Goal: Task Accomplishment & Management: Use online tool/utility

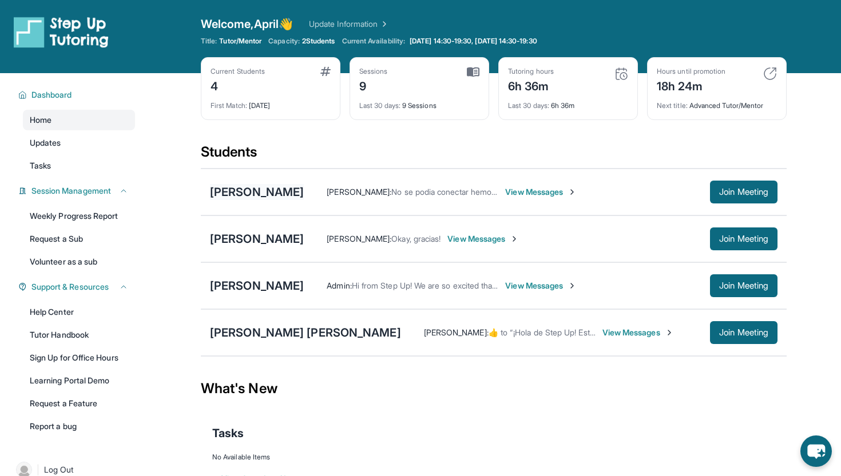
click at [303, 196] on div "[PERSON_NAME]" at bounding box center [257, 192] width 94 height 16
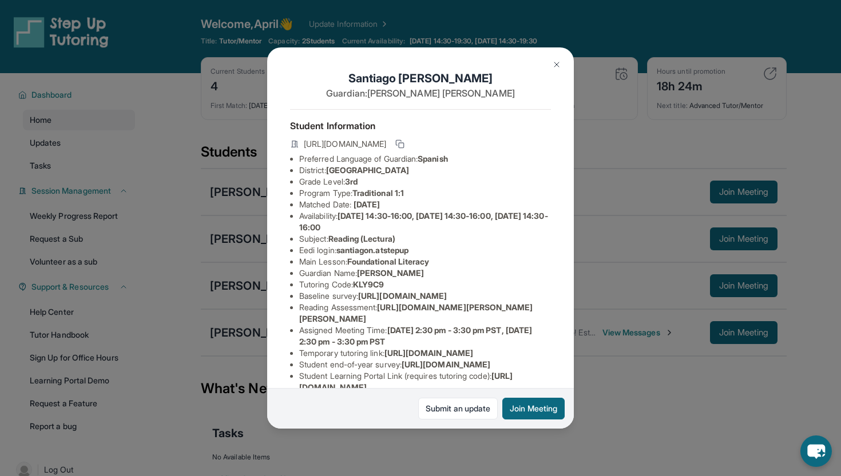
click at [559, 63] on img at bounding box center [556, 64] width 9 height 9
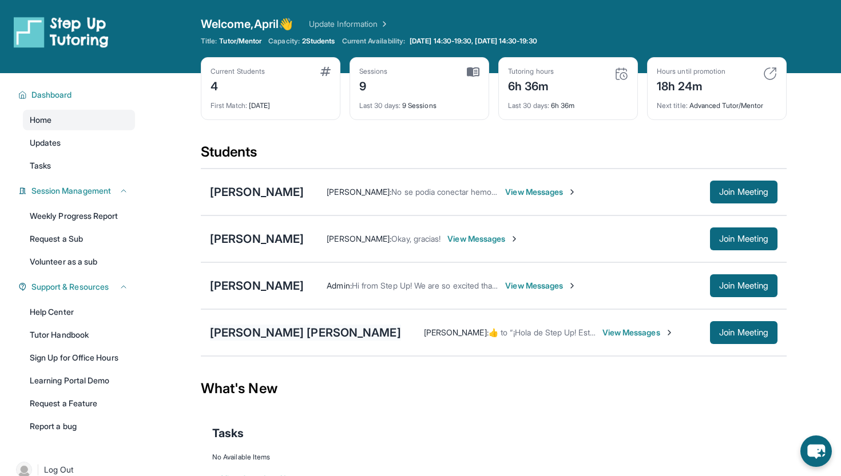
click at [255, 335] on div "[PERSON_NAME] [PERSON_NAME]" at bounding box center [305, 333] width 191 height 16
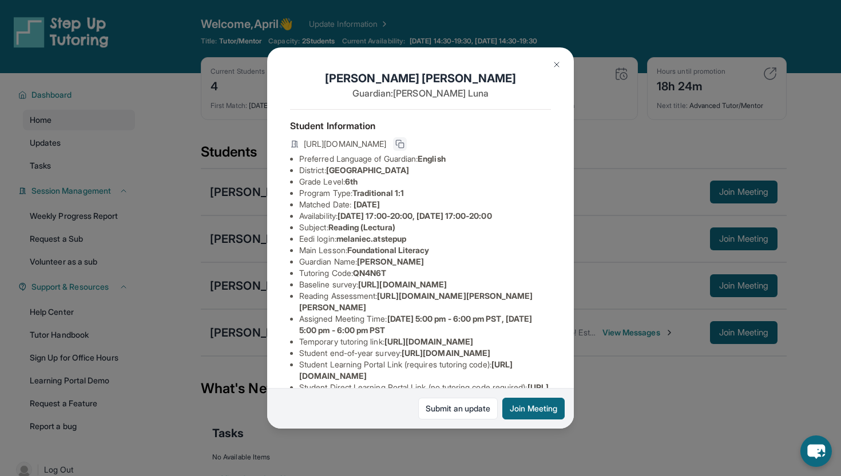
click at [404, 143] on icon at bounding box center [399, 144] width 9 height 9
click at [556, 65] on img at bounding box center [556, 64] width 9 height 9
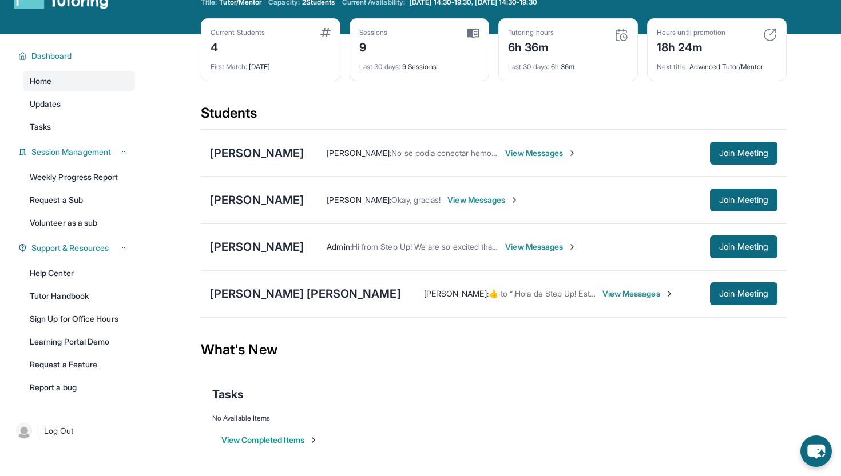
scroll to position [73, 0]
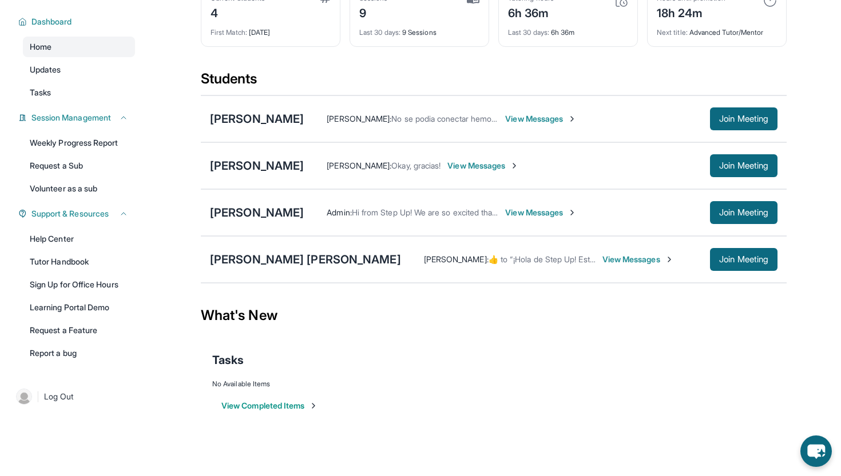
click at [270, 407] on button "View Completed Items" at bounding box center [269, 405] width 97 height 11
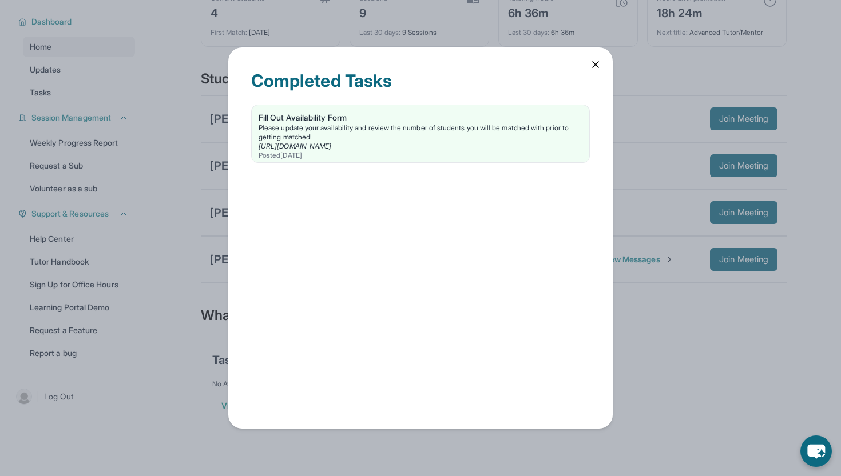
click at [597, 56] on div "Completed Tasks Fill Out Availability Form Please update your availability and …" at bounding box center [420, 237] width 384 height 381
click at [598, 61] on icon at bounding box center [595, 64] width 11 height 11
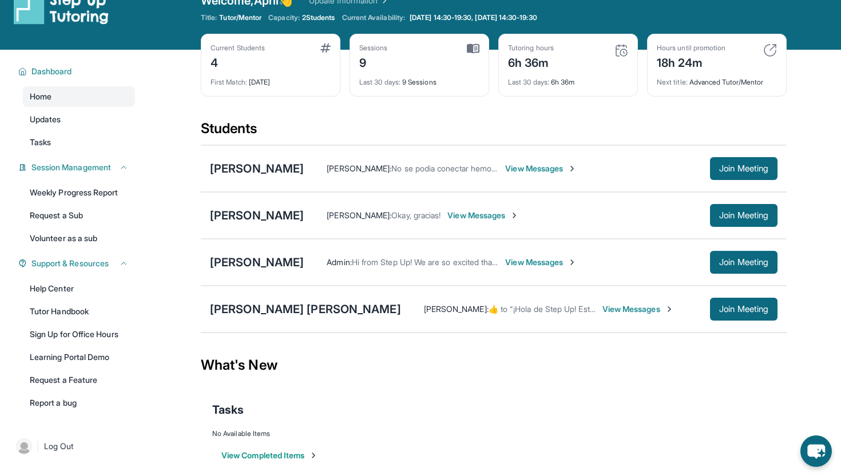
scroll to position [22, 0]
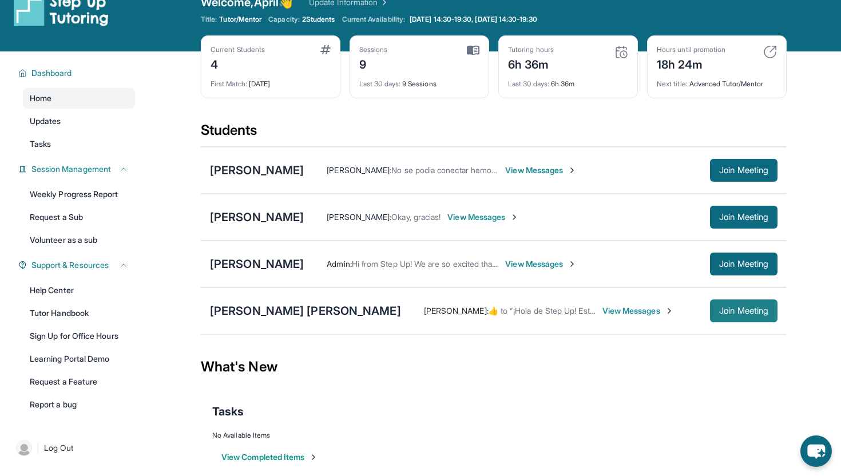
click at [744, 317] on button "Join Meeting" at bounding box center [743, 311] width 67 height 23
